Goal: Check status: Check status

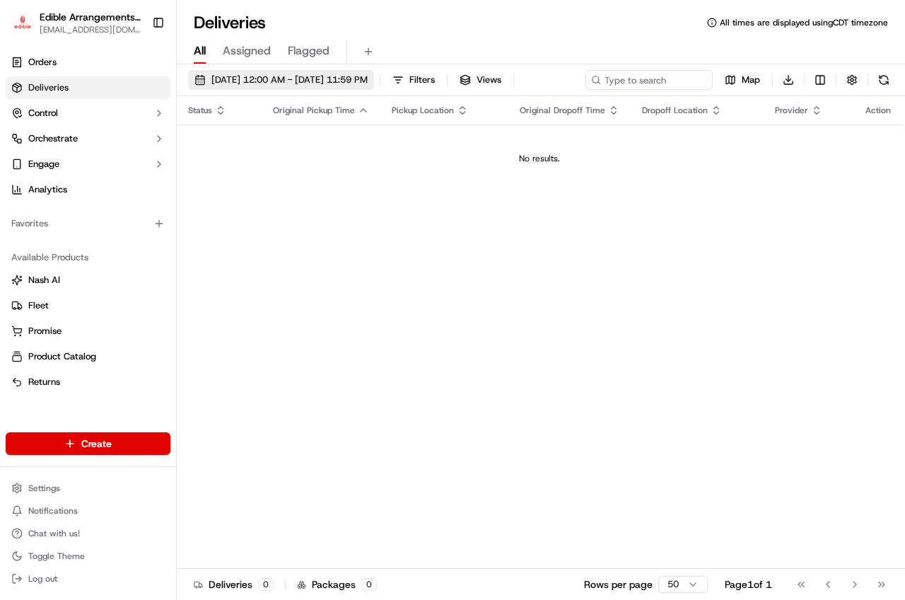
click at [337, 76] on span "[DATE] 12:00 AM - [DATE] 11:59 PM" at bounding box center [289, 80] width 156 height 13
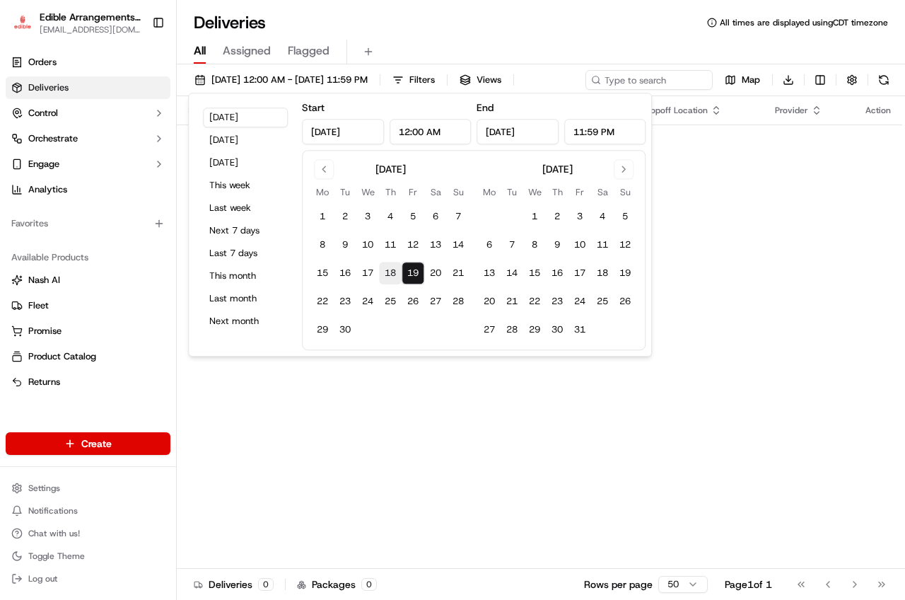
click at [390, 277] on button "18" at bounding box center [390, 273] width 23 height 23
type input "[DATE]"
click at [391, 280] on button "18" at bounding box center [390, 273] width 23 height 23
click at [395, 369] on div "Status Original Pickup Time Pickup Location Original Dropoff Time Dropoff Locat…" at bounding box center [540, 332] width 726 height 472
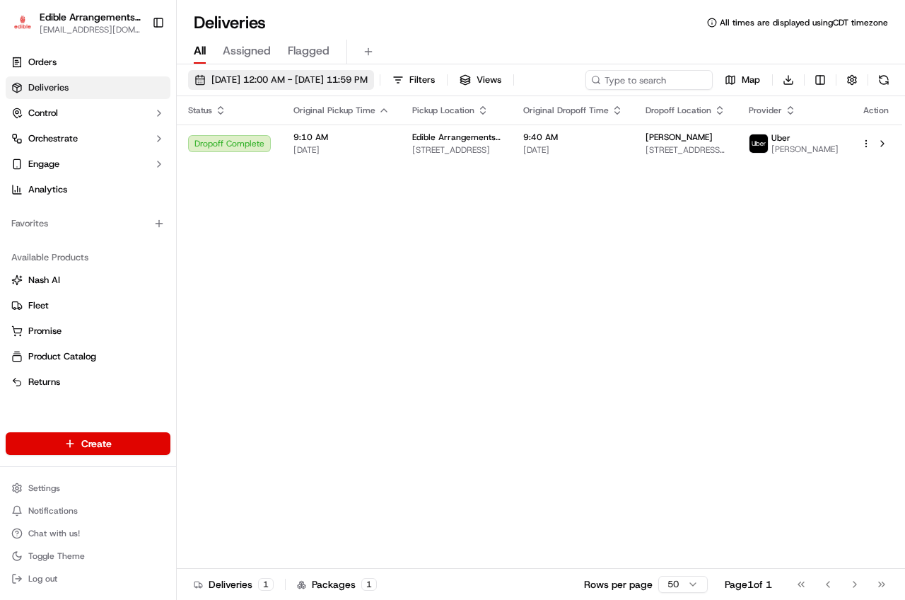
click at [315, 81] on span "[DATE] 12:00 AM - [DATE] 11:59 PM" at bounding box center [289, 80] width 156 height 13
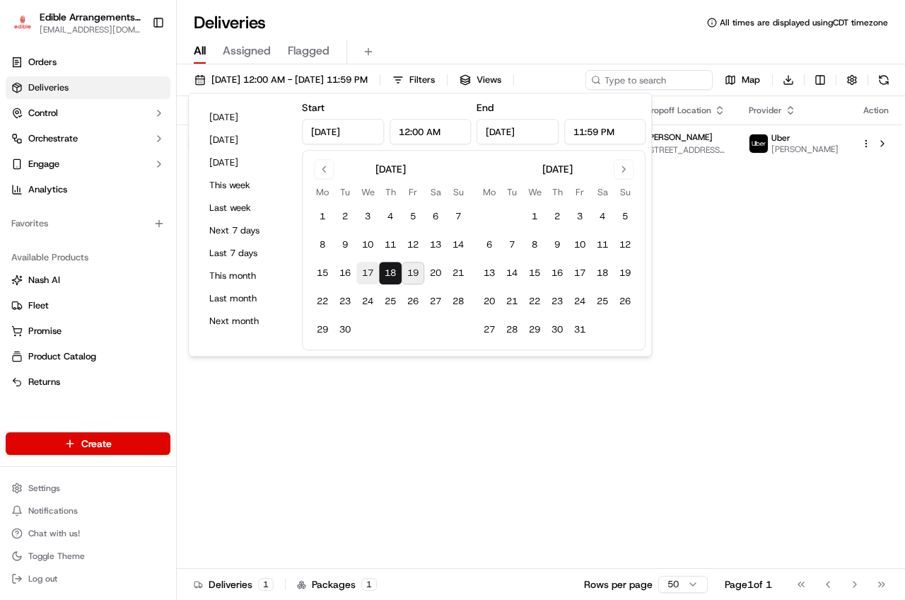
click at [373, 277] on button "17" at bounding box center [367, 273] width 23 height 23
type input "[DATE]"
click at [373, 277] on button "17" at bounding box center [367, 273] width 23 height 23
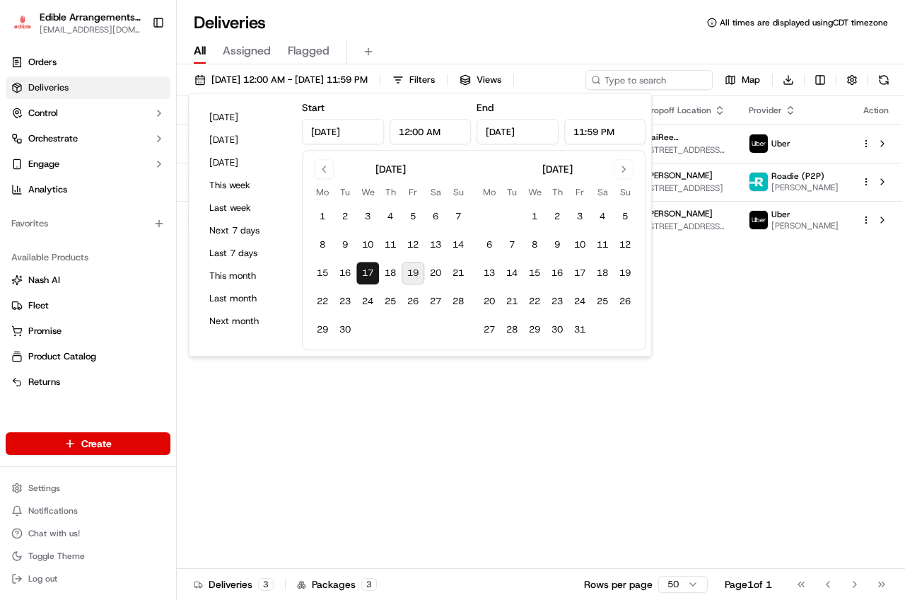
click at [722, 294] on div "Status Original Pickup Time Pickup Location Original Dropoff Time Dropoff Locat…" at bounding box center [540, 332] width 726 height 472
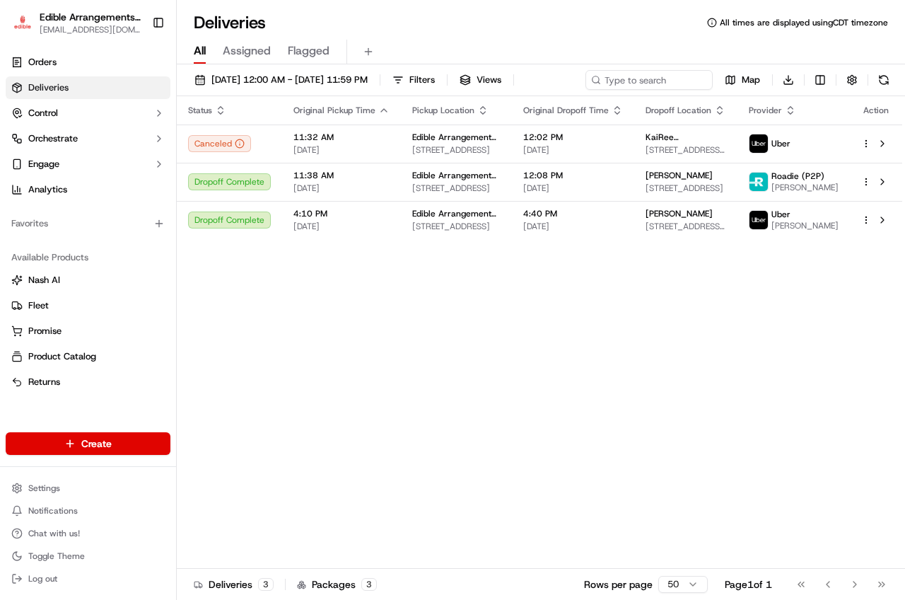
drag, startPoint x: 390, startPoint y: 375, endPoint x: 376, endPoint y: 359, distance: 20.6
click at [390, 372] on div "Status Original Pickup Time Pickup Location Original Dropoff Time Dropoff Locat…" at bounding box center [540, 332] width 726 height 472
